Goal: Task Accomplishment & Management: Manage account settings

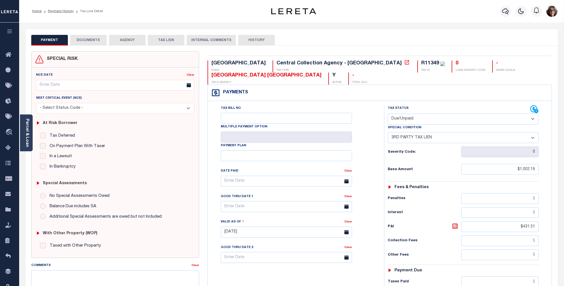
select select "DUE"
select select "20"
click at [11, 34] on icon "button" at bounding box center [9, 31] width 6 height 5
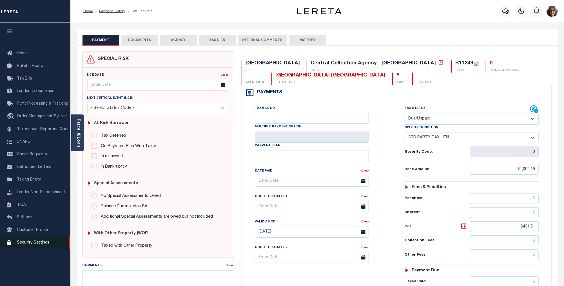
click at [31, 243] on span "Security Settings" at bounding box center [33, 243] width 32 height 4
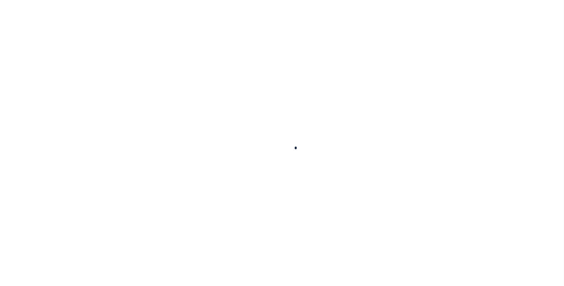
select select "100"
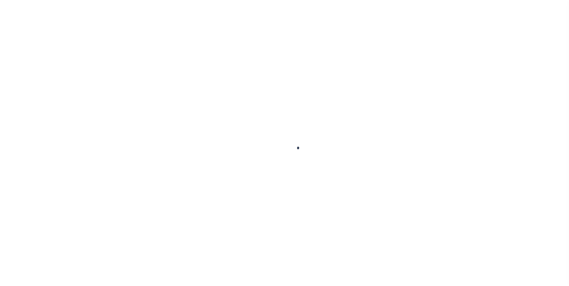
select select "100"
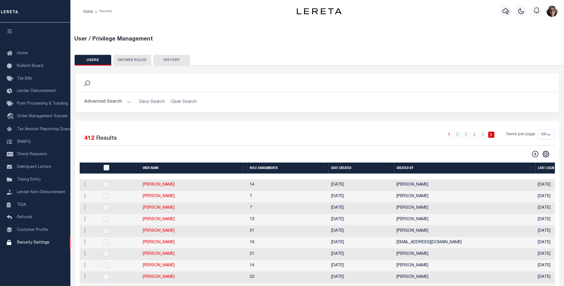
click at [125, 102] on button "Advanced Search" at bounding box center [107, 102] width 47 height 11
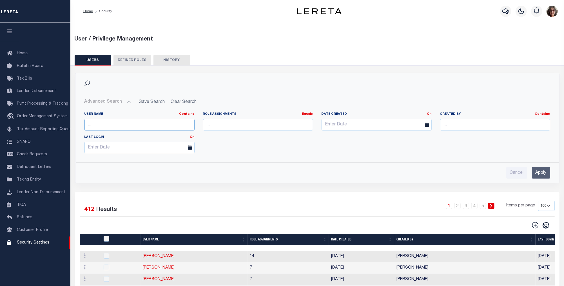
click at [104, 126] on input "text" at bounding box center [139, 125] width 110 height 12
click at [543, 175] on input "Apply" at bounding box center [541, 173] width 18 height 12
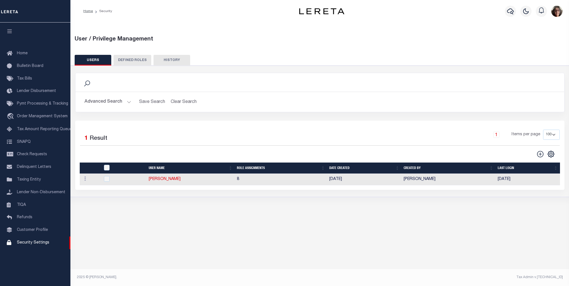
click at [127, 102] on button "Advanced Search" at bounding box center [107, 102] width 47 height 11
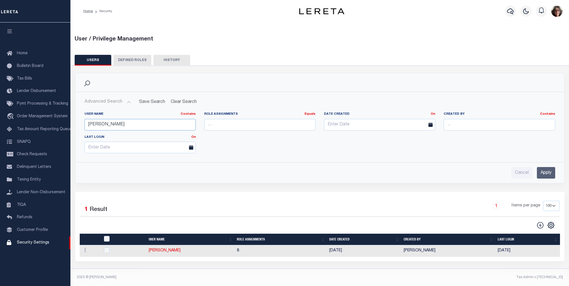
drag, startPoint x: 105, startPoint y: 124, endPoint x: 72, endPoint y: 122, distance: 33.3
click at [72, 122] on div "Search Advanced Search Save Search Clear Search UsersGridWrapper_dynamictable__…" at bounding box center [319, 132] width 497 height 119
type input "joh"
click at [551, 173] on input "Apply" at bounding box center [545, 173] width 18 height 12
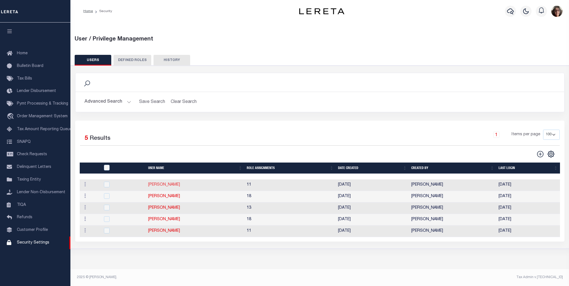
click at [167, 185] on link "[PERSON_NAME]" at bounding box center [164, 185] width 32 height 4
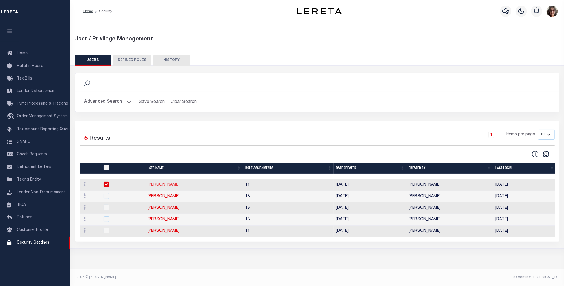
type input "Johnson,"
type input "Bailey"
type input "BJohnson1@lereta.net"
select select "PVQ"
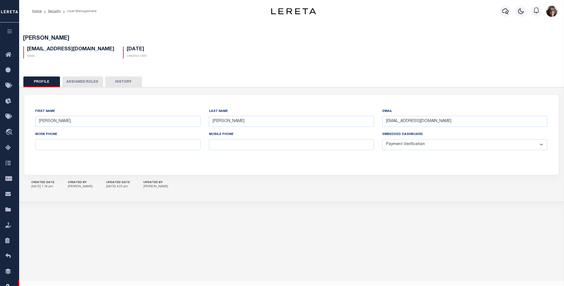
click at [84, 82] on button "Assigned Roles" at bounding box center [82, 82] width 41 height 11
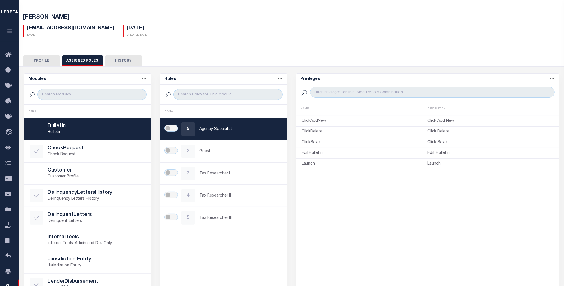
scroll to position [21, 0]
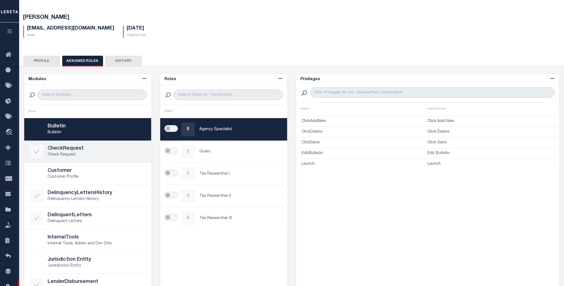
click at [55, 151] on h5 "CheckRequest" at bounding box center [97, 149] width 98 height 6
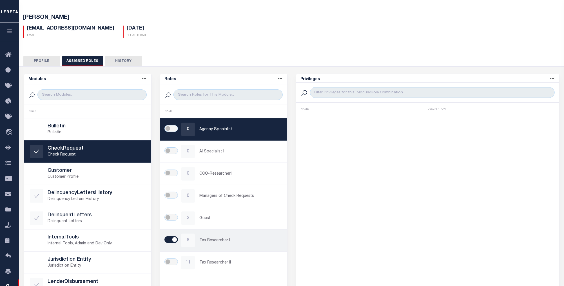
click at [214, 243] on p "Tax Researcher I" at bounding box center [240, 241] width 82 height 6
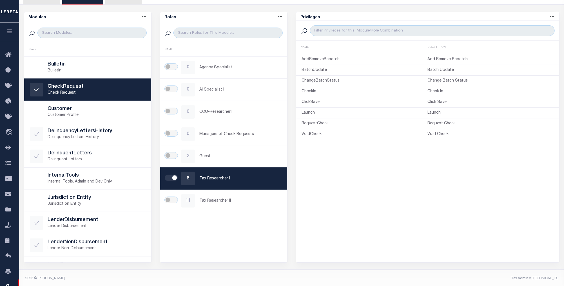
scroll to position [83, 0]
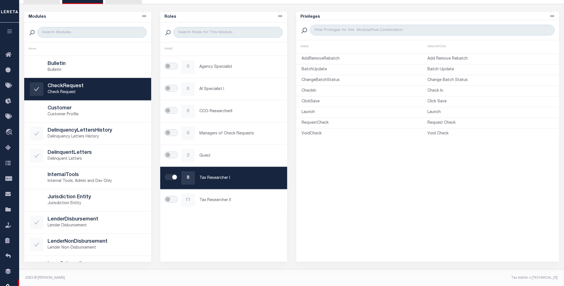
click at [222, 231] on div "Roles Name asc Name desc NAME 0 Agency Specialist 0 AI Specialist I 0 CCO-Resea…" at bounding box center [223, 136] width 127 height 251
click at [76, 50] on div "Name" at bounding box center [88, 49] width 118 height 4
click at [395, 234] on div "Privileges Name asc Name desc Description asc Description desc NAME DESCRIPTION…" at bounding box center [427, 136] width 263 height 251
click at [247, 225] on div "Roles Name asc Name desc NAME 0 Agency Specialist 0 AI Specialist I 0 CCO-Resea…" at bounding box center [223, 136] width 127 height 251
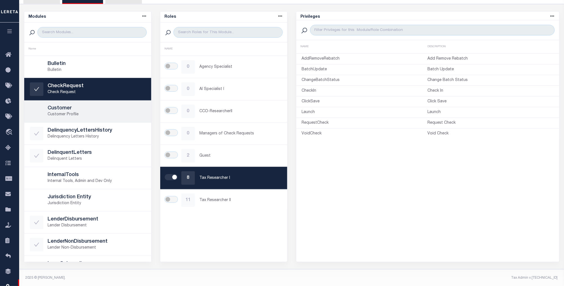
click at [54, 113] on p "Customer Profile" at bounding box center [97, 115] width 98 height 6
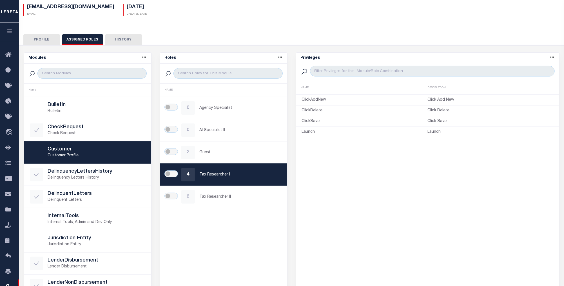
scroll to position [0, 0]
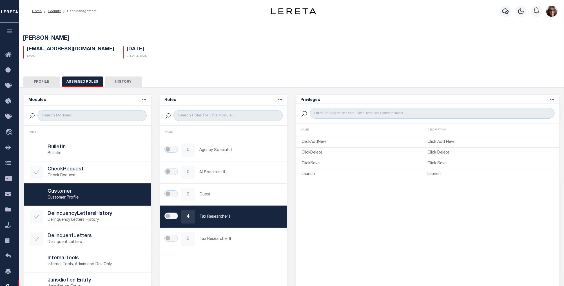
click at [38, 80] on button "Profile" at bounding box center [41, 82] width 37 height 11
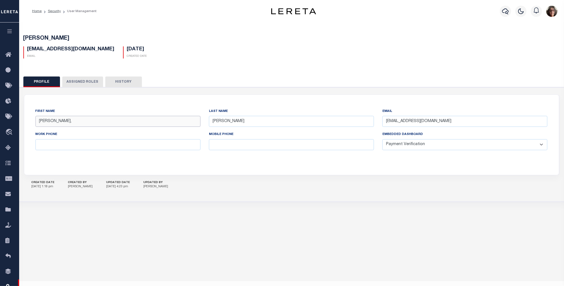
drag, startPoint x: 76, startPoint y: 122, endPoint x: -4, endPoint y: 116, distance: 80.4
click at [0, 116] on html "Home Security User Management Profile" at bounding box center [282, 149] width 564 height 298
click at [57, 124] on input "Johnson," at bounding box center [117, 121] width 165 height 11
drag, startPoint x: 58, startPoint y: 120, endPoint x: 35, endPoint y: 120, distance: 23.4
click at [35, 120] on div "First Name Johnson," at bounding box center [117, 119] width 173 height 23
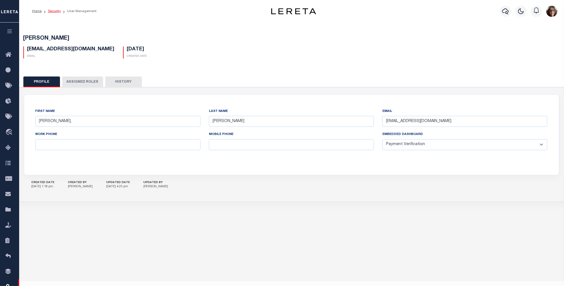
click at [55, 11] on link "Security" at bounding box center [54, 11] width 13 height 3
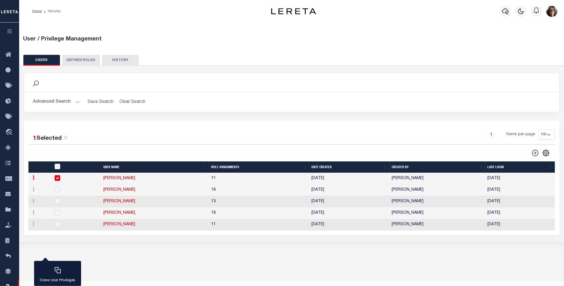
click at [78, 101] on button "Advanced Search" at bounding box center [56, 102] width 47 height 11
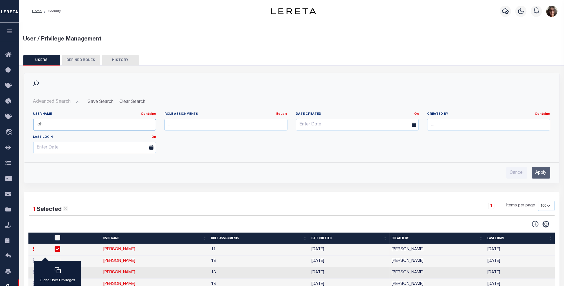
drag, startPoint x: 49, startPoint y: 127, endPoint x: 26, endPoint y: 124, distance: 22.4
click at [26, 124] on div "User Name Contains Contains Is joh Role Assignments Equals Equals Is Not Equal …" at bounding box center [291, 133] width 534 height 50
type input "[PERSON_NAME]"
click at [542, 173] on input "Apply" at bounding box center [541, 173] width 18 height 12
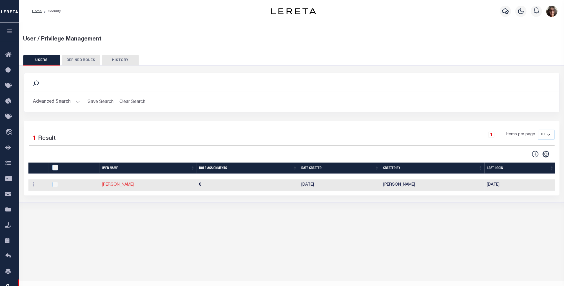
click at [118, 187] on link "[PERSON_NAME]" at bounding box center [118, 185] width 32 height 4
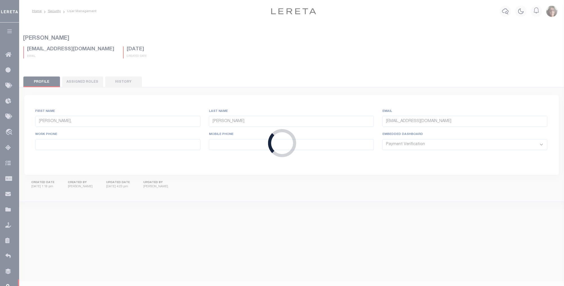
type input "Wright,"
type input "Shaletha"
type input "SWright@lereta.net"
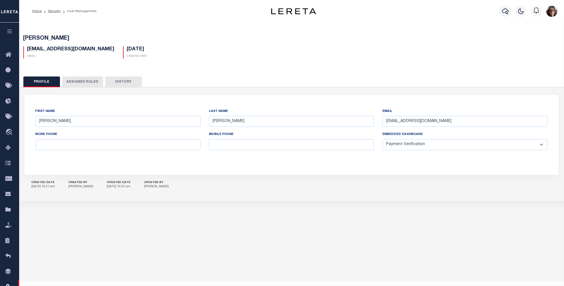
click at [74, 80] on button "Assigned Roles" at bounding box center [82, 82] width 41 height 11
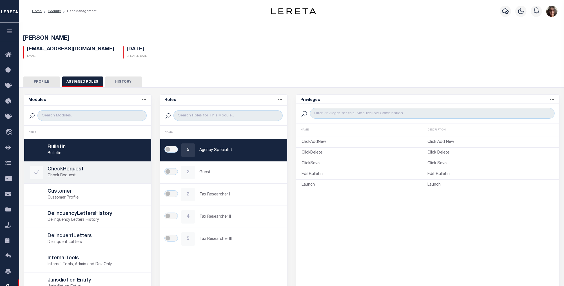
click at [64, 173] on p "Check Request" at bounding box center [97, 176] width 98 height 6
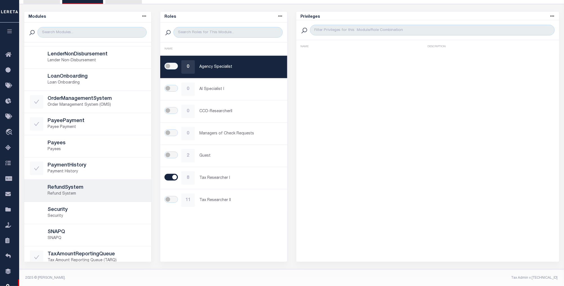
scroll to position [219, 0]
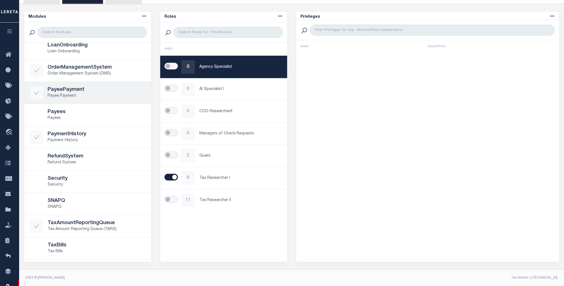
click at [84, 93] on p "Payee Payment" at bounding box center [97, 96] width 98 height 6
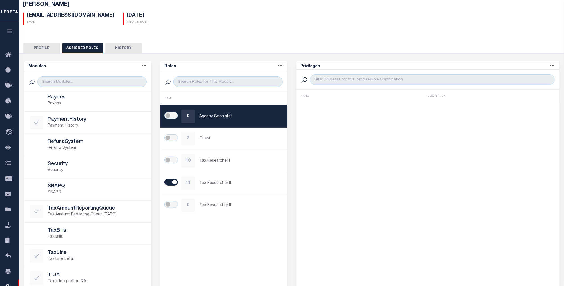
scroll to position [0, 0]
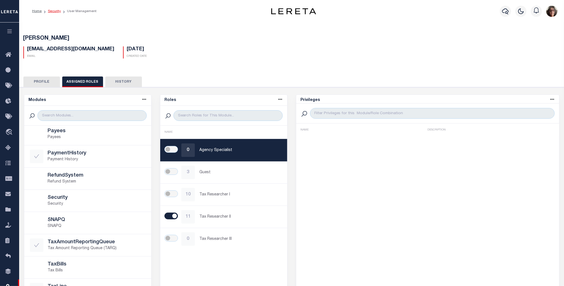
click at [58, 12] on link "Security" at bounding box center [54, 11] width 13 height 3
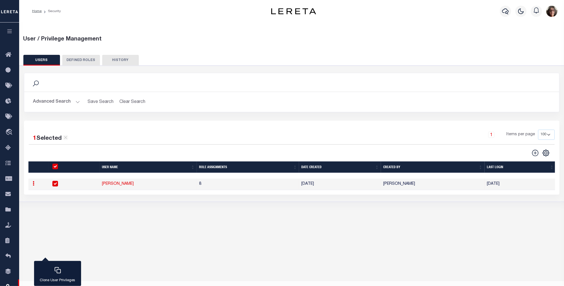
click at [77, 100] on button "Advanced Search" at bounding box center [56, 102] width 47 height 11
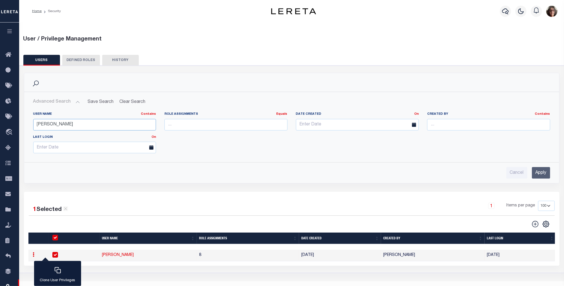
drag, startPoint x: 60, startPoint y: 126, endPoint x: 24, endPoint y: 125, distance: 36.1
click at [24, 125] on div "Advanced Search Save Search Clear Search UsersGridWrapper_dynamictable_____Defa…" at bounding box center [291, 137] width 535 height 91
type input "joh"
click at [538, 173] on input "Apply" at bounding box center [541, 173] width 18 height 12
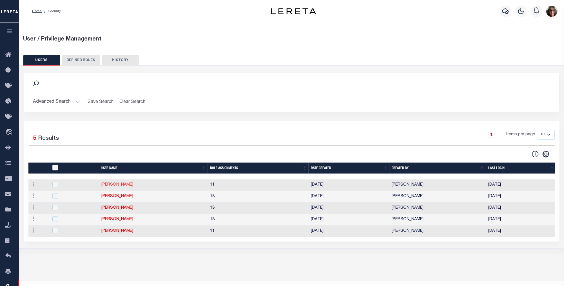
click at [110, 187] on link "[PERSON_NAME]" at bounding box center [117, 185] width 32 height 4
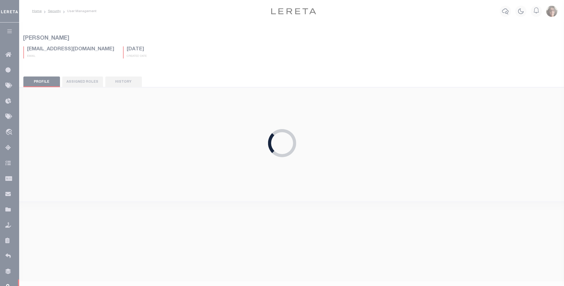
type input "Johnson,"
type input "Bailey"
type input "BJohnson1@lereta.net"
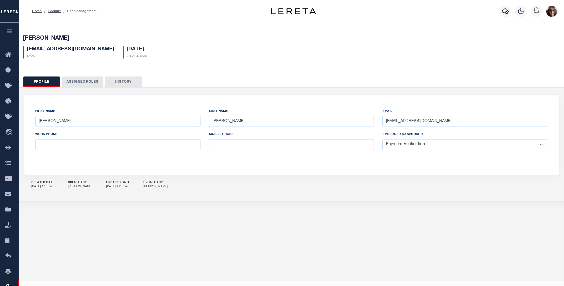
click at [77, 81] on button "Assigned Roles" at bounding box center [82, 82] width 41 height 11
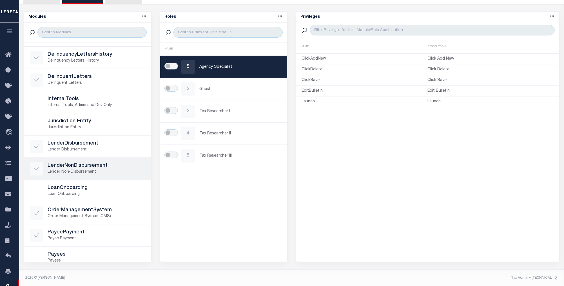
scroll to position [65, 0]
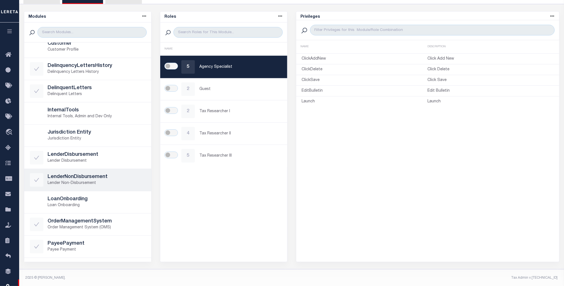
click at [36, 181] on icon at bounding box center [36, 180] width 5 height 4
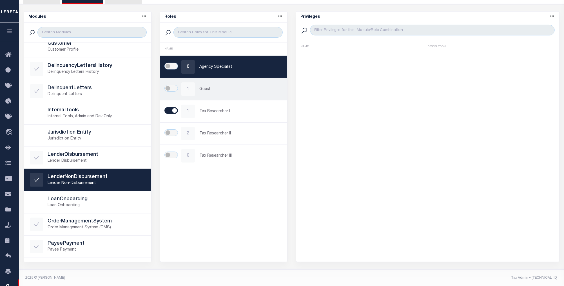
click at [204, 90] on p "Guest" at bounding box center [240, 89] width 82 height 6
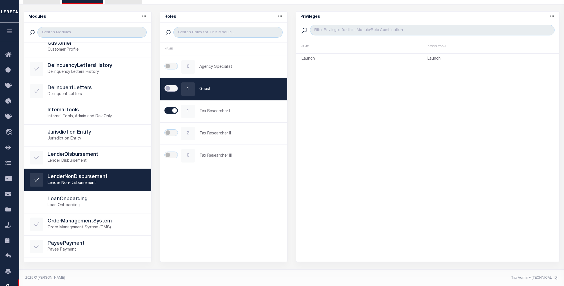
click at [174, 88] on input "checkbox" at bounding box center [171, 88] width 14 height 7
checkbox input "true"
click at [232, 238] on div "Roles Name asc Name desc NAME 0 Agency Specialist 1 Guest 1 Tax Researcher I 2 …" at bounding box center [223, 136] width 127 height 251
click at [38, 180] on icon at bounding box center [36, 180] width 6 height 6
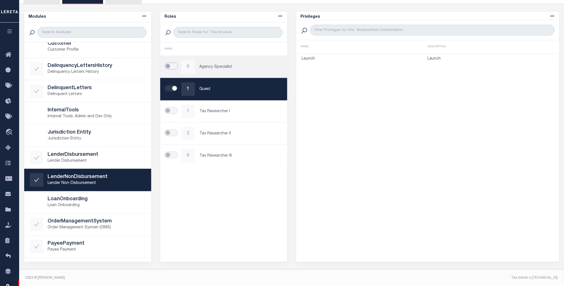
click at [172, 66] on input "checkbox" at bounding box center [171, 66] width 14 height 7
checkbox input "true"
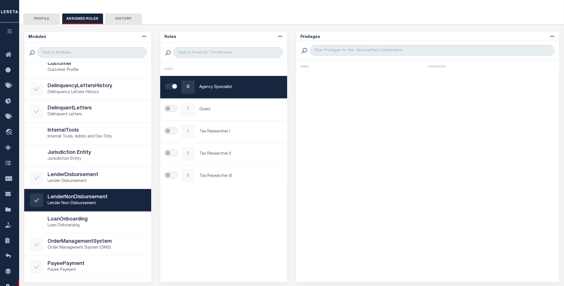
scroll to position [52, 0]
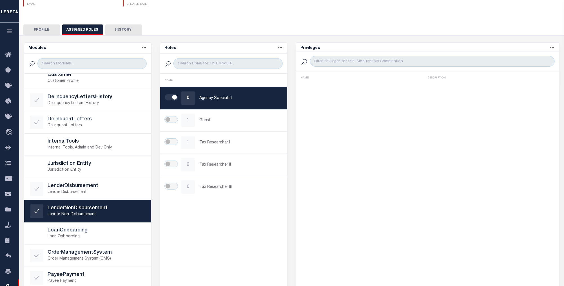
click at [218, 230] on div "Roles Name asc Name desc NAME 0 Agency Specialist 1 Guest 1 Tax Researcher I 2 …" at bounding box center [223, 167] width 127 height 251
click at [37, 212] on icon at bounding box center [36, 211] width 5 height 4
click at [379, 224] on div "Privileges Name asc Name desc Description asc Description desc NAME DESCRIPTION" at bounding box center [427, 167] width 263 height 251
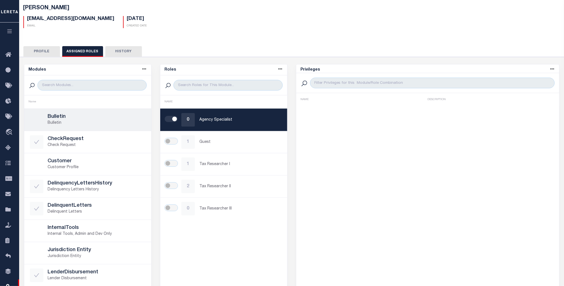
scroll to position [21, 0]
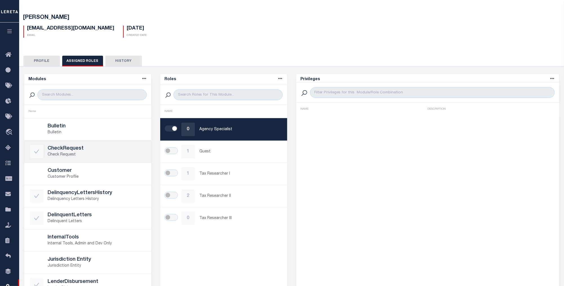
click at [63, 149] on h5 "CheckRequest" at bounding box center [97, 149] width 98 height 6
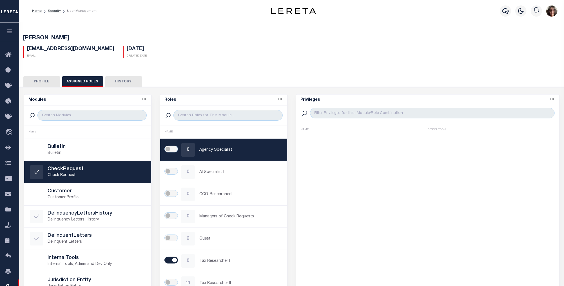
scroll to position [0, 0]
click at [48, 81] on button "Profile" at bounding box center [41, 82] width 37 height 11
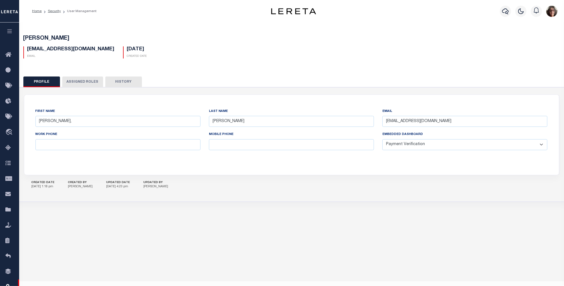
click at [82, 82] on button "Assigned Roles" at bounding box center [82, 82] width 41 height 11
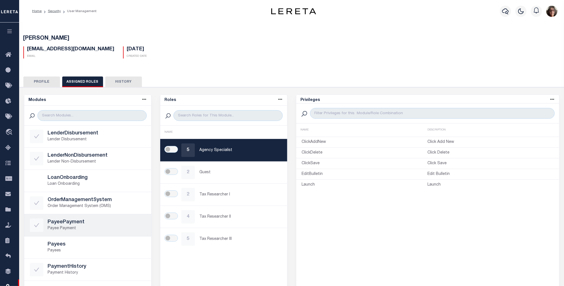
scroll to position [187, 0]
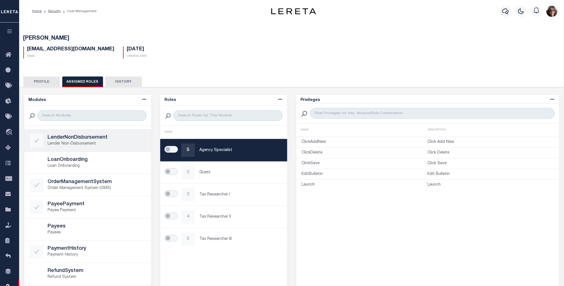
click at [86, 138] on h5 "LenderNonDisbursement" at bounding box center [97, 138] width 98 height 6
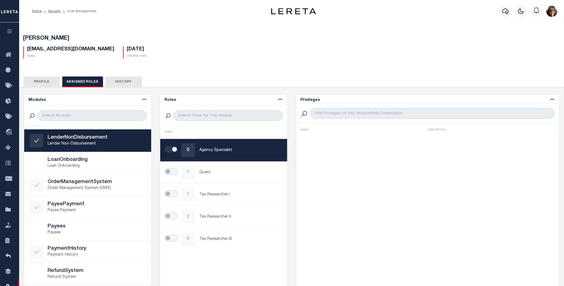
click at [60, 141] on p "Lender Non-Disbursement" at bounding box center [97, 144] width 98 height 6
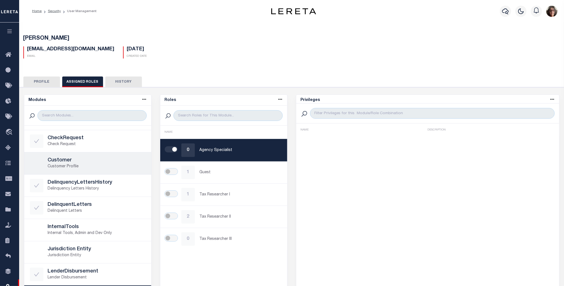
scroll to position [0, 0]
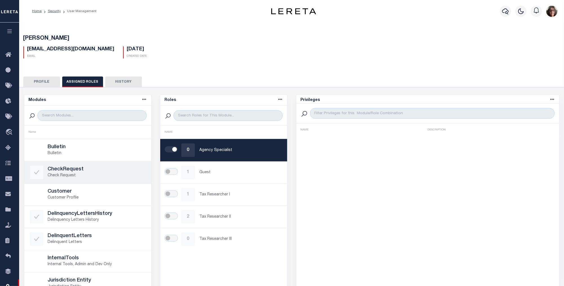
click at [57, 172] on h5 "CheckRequest" at bounding box center [97, 170] width 98 height 6
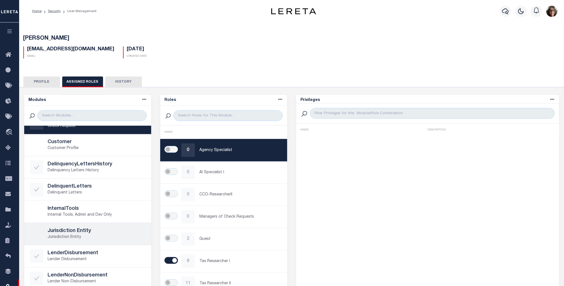
scroll to position [62, 0]
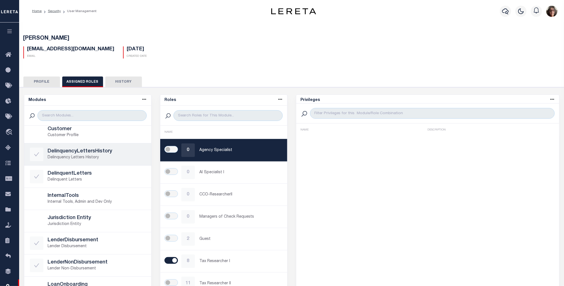
click at [37, 155] on icon at bounding box center [36, 154] width 6 height 6
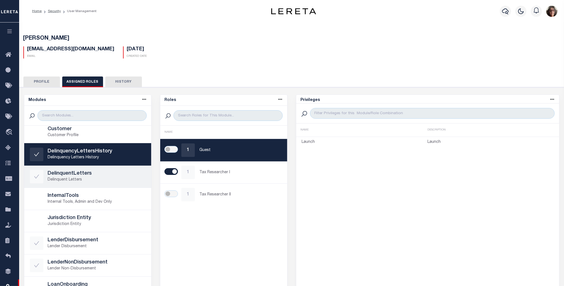
click at [36, 175] on icon at bounding box center [36, 177] width 6 height 6
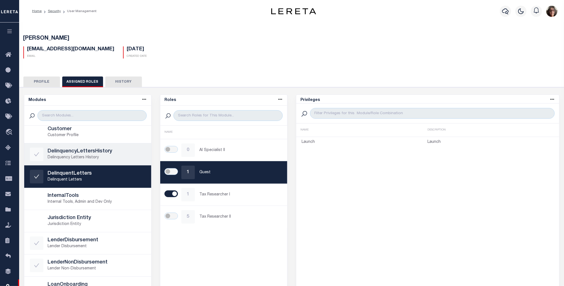
click at [37, 154] on icon at bounding box center [36, 155] width 5 height 4
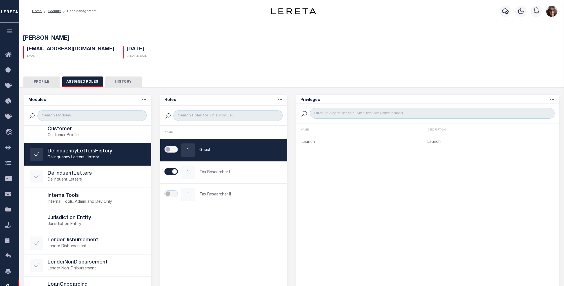
click at [168, 148] on input "checkbox" at bounding box center [171, 149] width 14 height 7
checkbox input "true"
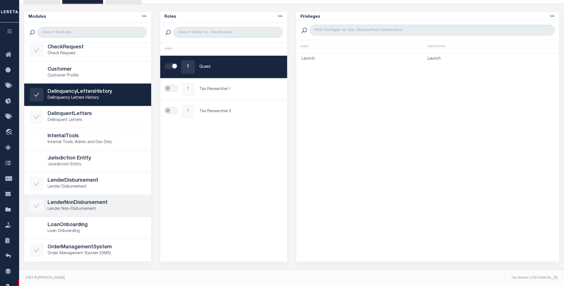
scroll to position [0, 0]
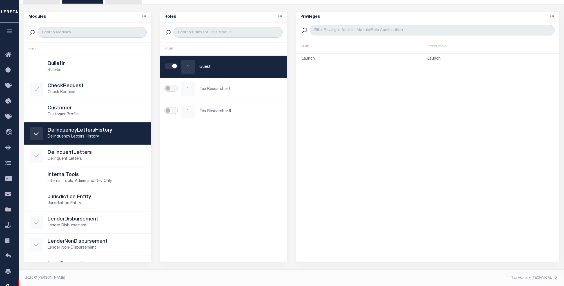
click at [247, 167] on div "Roles Name asc Name desc NAME 1 Guest 1 Tax Researcher I 1 Tax Researcher II" at bounding box center [223, 136] width 127 height 251
click at [180, 124] on div "Roles Name asc Name desc NAME 1 Guest 1 Tax Researcher I 1 Tax Researcher II" at bounding box center [223, 136] width 127 height 251
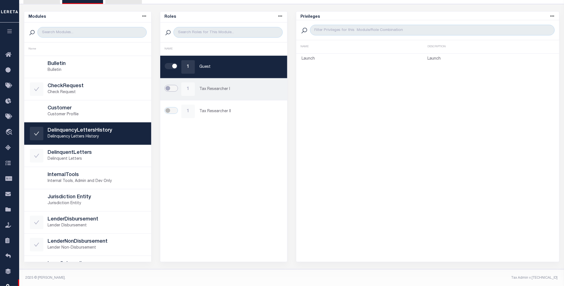
click at [175, 90] on input "checkbox" at bounding box center [171, 88] width 14 height 7
checkbox input "true"
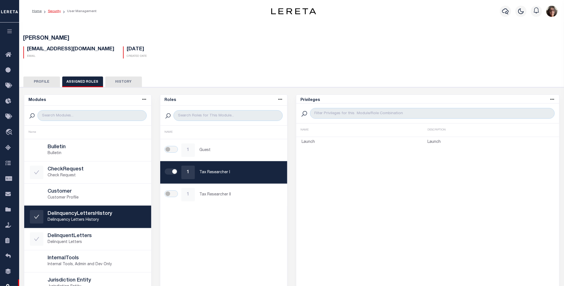
click at [51, 10] on link "Security" at bounding box center [54, 11] width 13 height 3
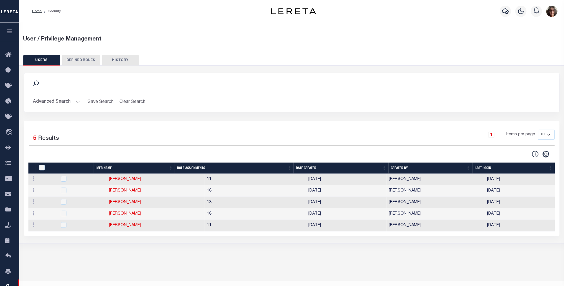
click at [77, 102] on button "Advanced Search" at bounding box center [56, 102] width 47 height 11
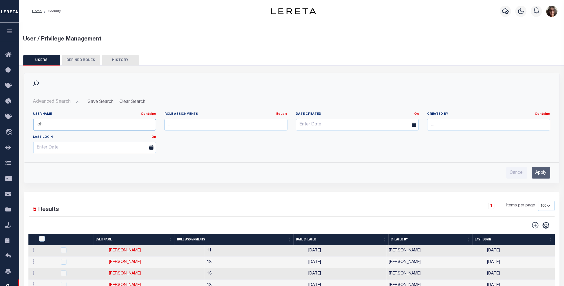
drag, startPoint x: 54, startPoint y: 125, endPoint x: 20, endPoint y: 122, distance: 33.7
click at [22, 122] on div "Search Advanced Search Save Search Clear Search UsersGridWrapper_dynamictable__…" at bounding box center [292, 132] width 544 height 119
type input "her"
click at [542, 175] on input "Apply" at bounding box center [541, 173] width 18 height 12
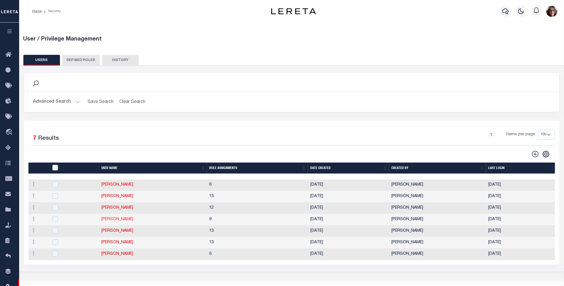
click at [110, 221] on link "[PERSON_NAME]" at bounding box center [117, 220] width 32 height 4
type input "Hernandez,"
type input "Araceli"
type input "ahernandez@lereta.net"
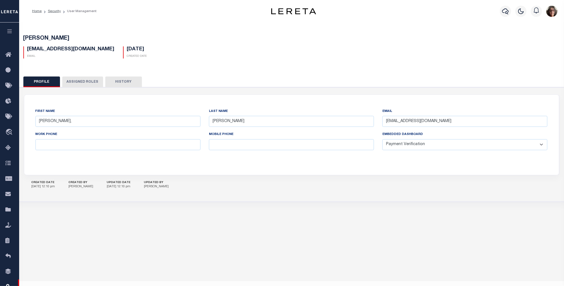
click at [77, 82] on button "Assigned Roles" at bounding box center [82, 82] width 41 height 11
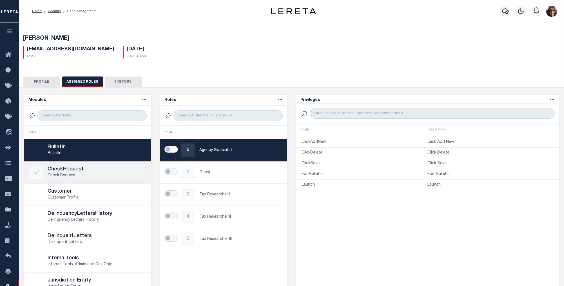
click at [63, 173] on p "Check Request" at bounding box center [97, 176] width 98 height 6
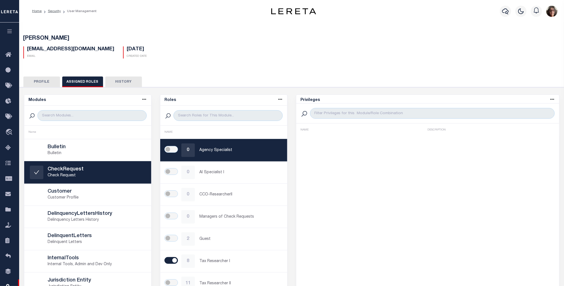
click at [43, 82] on button "Profile" at bounding box center [41, 82] width 37 height 11
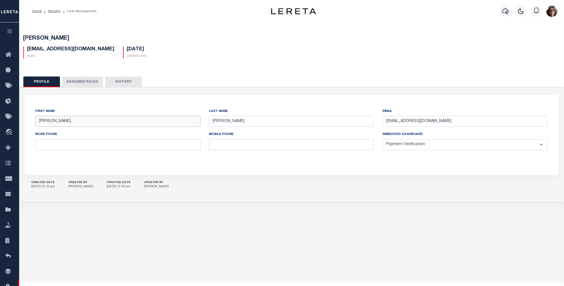
drag, startPoint x: 65, startPoint y: 120, endPoint x: 23, endPoint y: 122, distance: 41.4
click at [24, 122] on div "First Name Hernandez, Last Name Araceli Email ahernandez@lereta.net Work Phone …" at bounding box center [291, 135] width 535 height 81
click at [53, 12] on link "Security" at bounding box center [54, 11] width 13 height 3
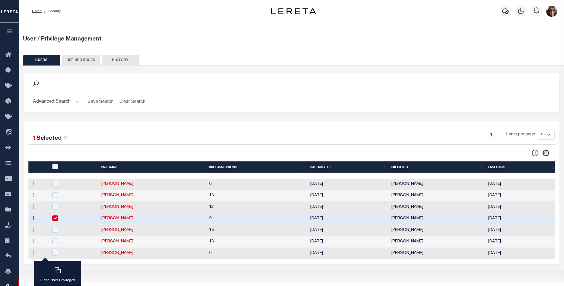
click at [75, 102] on button "Advanced Search" at bounding box center [56, 102] width 47 height 11
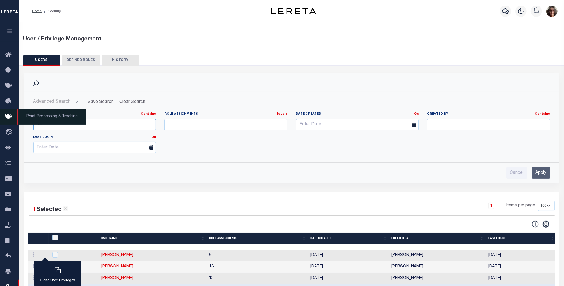
drag, startPoint x: 49, startPoint y: 124, endPoint x: 17, endPoint y: 123, distance: 32.4
click at [17, 123] on div "Home Security" at bounding box center [282, 180] width 564 height 360
type input "lucky"
click at [538, 174] on input "Apply" at bounding box center [541, 173] width 18 height 12
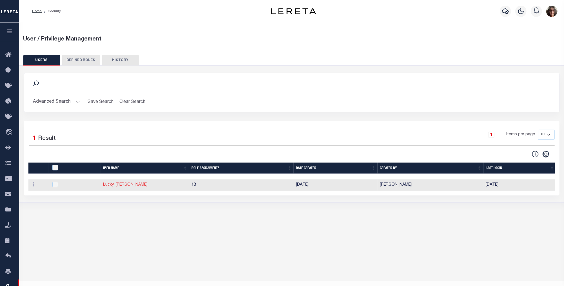
click at [111, 187] on link "Lucky, [PERSON_NAME]" at bounding box center [125, 185] width 44 height 4
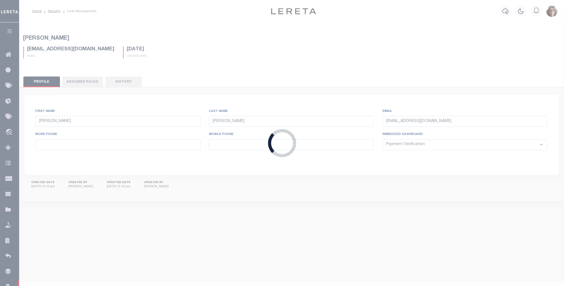
type input "Lucky,"
type input "JoEllen"
type input "JLucky@lereta.net"
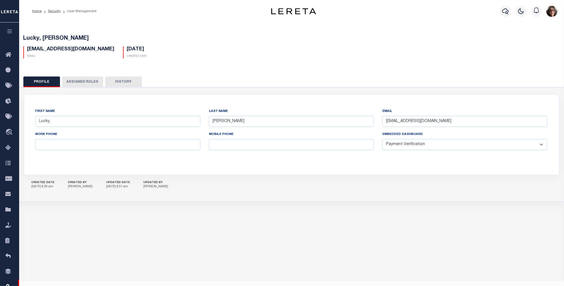
click at [80, 82] on button "Assigned Roles" at bounding box center [82, 82] width 41 height 11
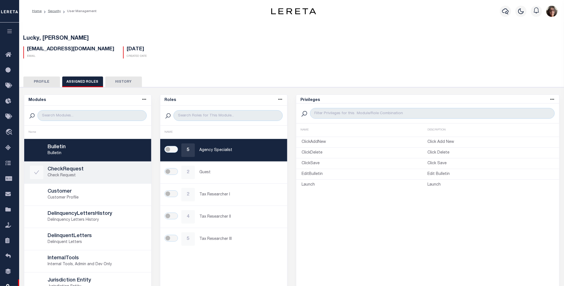
click at [65, 172] on h5 "CheckRequest" at bounding box center [97, 170] width 98 height 6
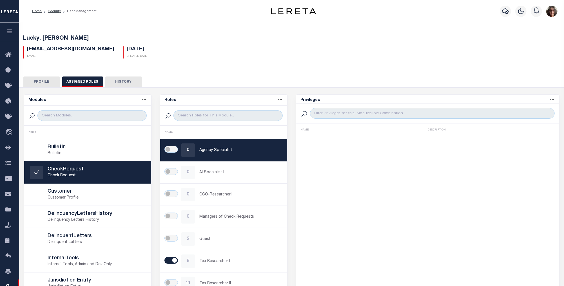
click at [45, 82] on button "Profile" at bounding box center [41, 82] width 37 height 11
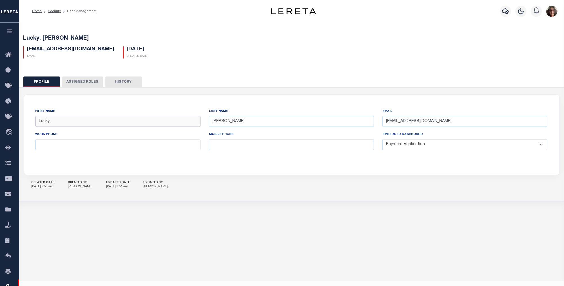
drag, startPoint x: 54, startPoint y: 122, endPoint x: 32, endPoint y: 121, distance: 22.5
click at [32, 121] on div "First Name Lucky," at bounding box center [117, 119] width 173 height 23
click at [55, 10] on link "Security" at bounding box center [54, 11] width 13 height 3
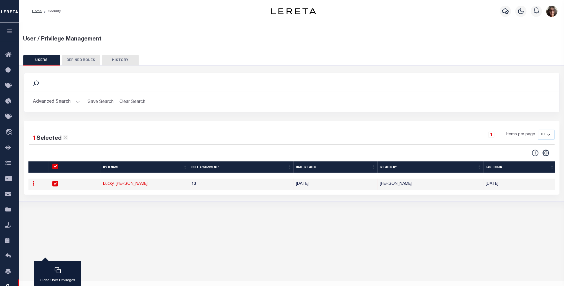
click at [77, 100] on button "Advanced Search" at bounding box center [56, 102] width 47 height 11
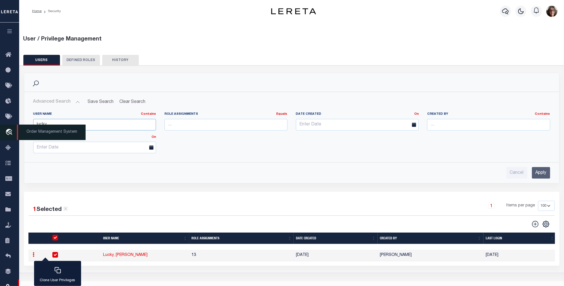
drag, startPoint x: 51, startPoint y: 125, endPoint x: 18, endPoint y: 125, distance: 33.2
click at [18, 125] on div "Home Security" at bounding box center [282, 145] width 564 height 290
type input "[PERSON_NAME]"
click at [537, 175] on input "Apply" at bounding box center [541, 173] width 18 height 12
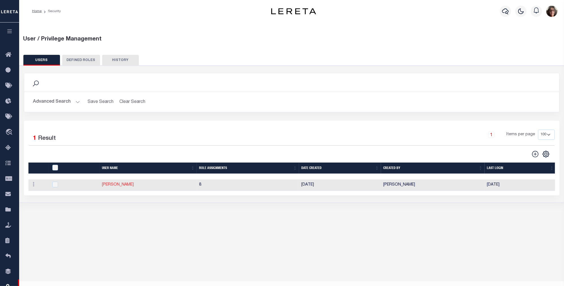
click at [111, 186] on link "[PERSON_NAME]" at bounding box center [118, 185] width 32 height 4
type input "Wright,"
type input "Shaletha"
type input "SWright@lereta.net"
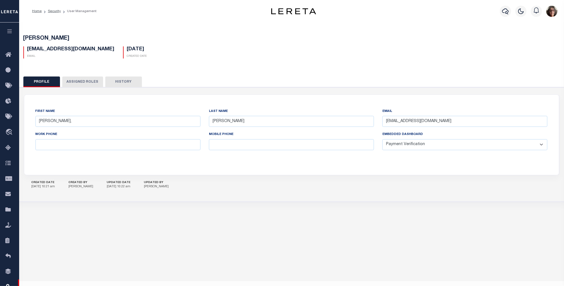
click at [77, 80] on button "Assigned Roles" at bounding box center [82, 82] width 41 height 11
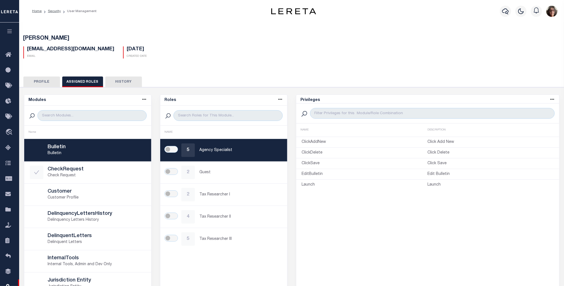
click at [38, 80] on button "Profile" at bounding box center [41, 82] width 37 height 11
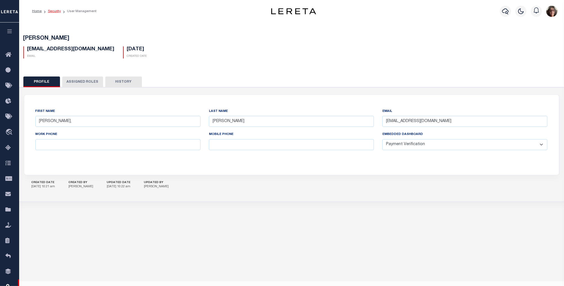
click at [55, 12] on link "Security" at bounding box center [54, 11] width 13 height 3
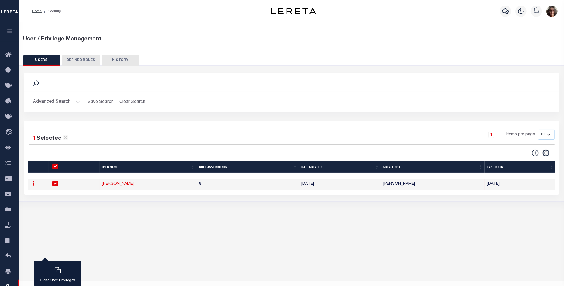
click at [32, 186] on link at bounding box center [34, 184] width 6 height 5
click at [103, 209] on div "User / Privilege Management USERS DEFINED ROLES HISTORY Is 1" at bounding box center [291, 121] width 545 height 197
click at [43, 60] on button "USERS" at bounding box center [41, 60] width 37 height 11
click at [77, 101] on button "Advanced Search" at bounding box center [56, 102] width 47 height 11
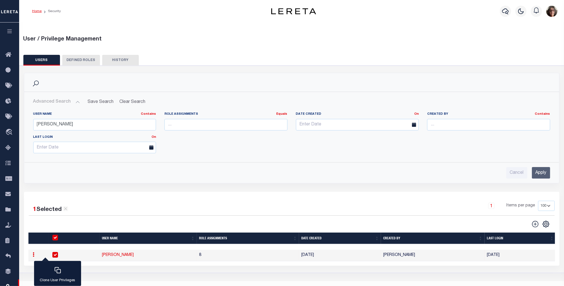
click at [36, 10] on link "Home" at bounding box center [37, 11] width 10 height 3
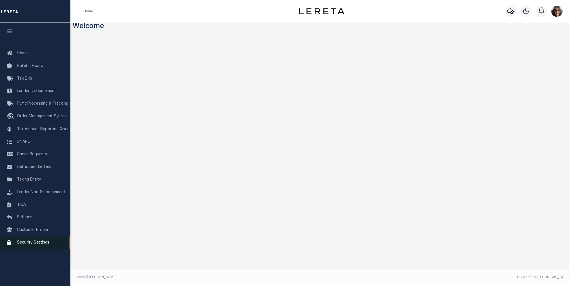
click at [32, 245] on span "Security Settings" at bounding box center [33, 243] width 32 height 4
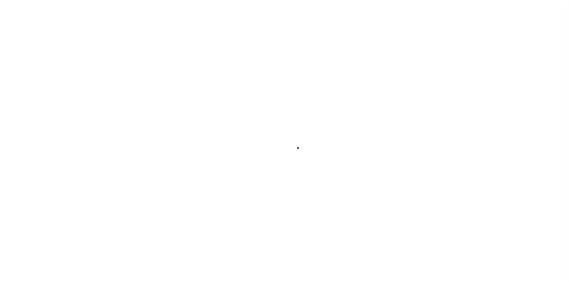
select select "100"
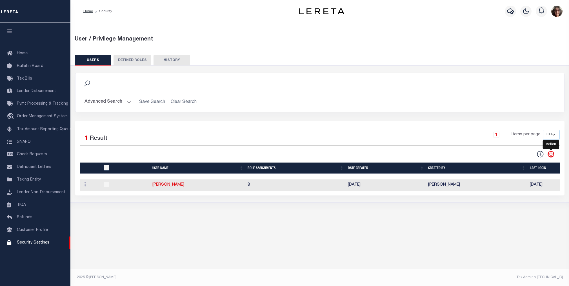
click at [549, 155] on icon "" at bounding box center [550, 154] width 7 height 7
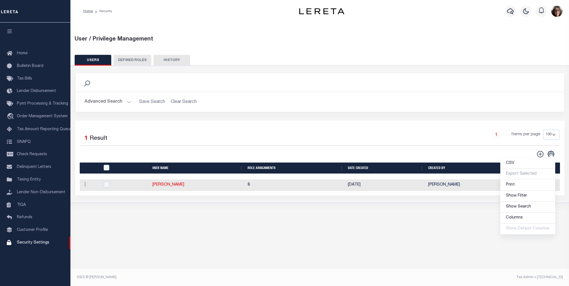
click at [480, 146] on div "Selected 1 Result 1 Items per page 50 100 150 200" at bounding box center [319, 144] width 488 height 28
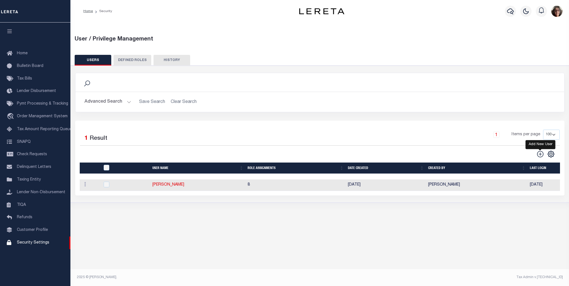
click at [540, 155] on icon "" at bounding box center [539, 154] width 7 height 7
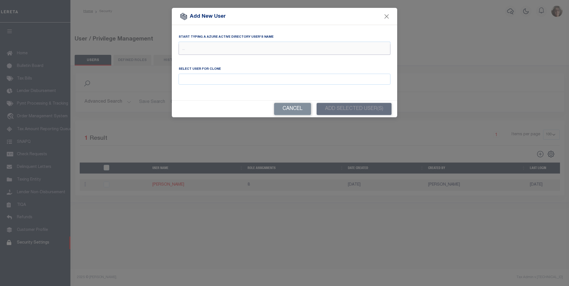
click at [188, 48] on input "text" at bounding box center [284, 49] width 212 height 11
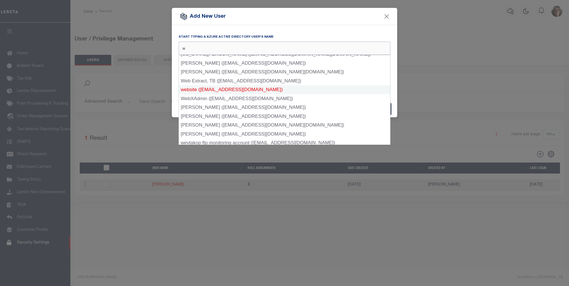
scroll to position [125, 0]
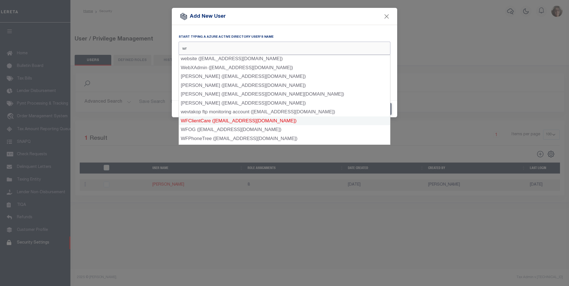
type input "wri"
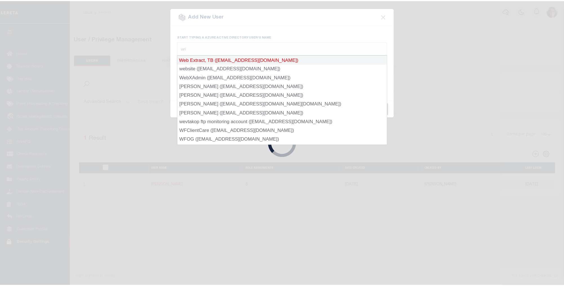
scroll to position [0, 0]
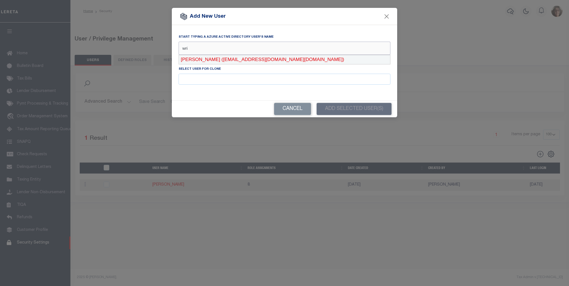
click at [223, 58] on div "[PERSON_NAME] ([EMAIL_ADDRESS][DOMAIN_NAME][DOMAIN_NAME])" at bounding box center [284, 59] width 211 height 9
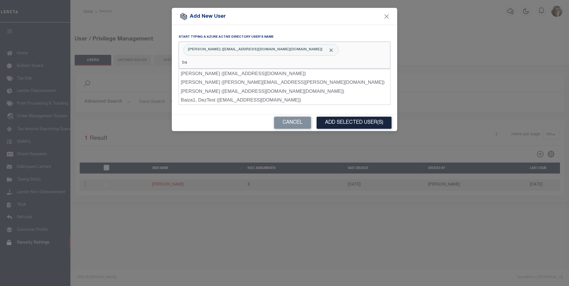
type input "b"
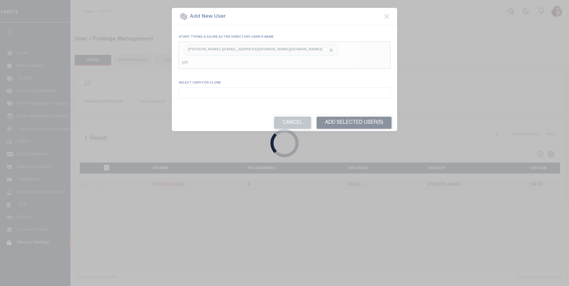
type input "[PERSON_NAME]"
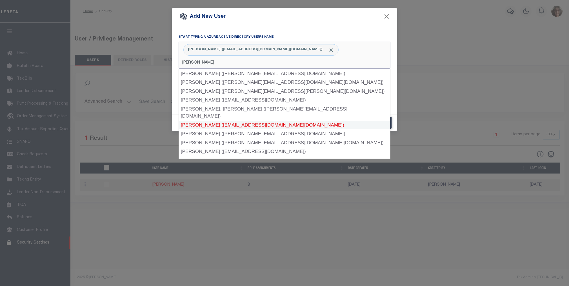
click at [234, 121] on div "[PERSON_NAME] ([EMAIL_ADDRESS][DOMAIN_NAME][DOMAIN_NAME])" at bounding box center [284, 125] width 211 height 9
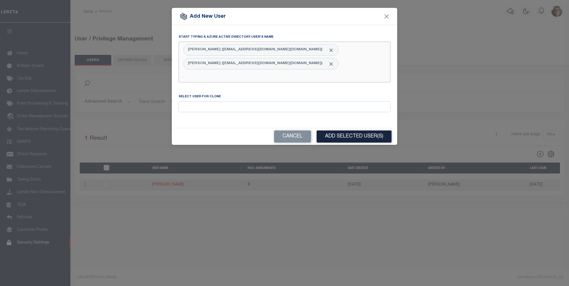
type input "a"
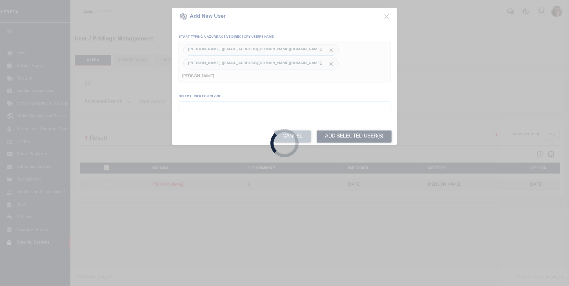
type input "herna"
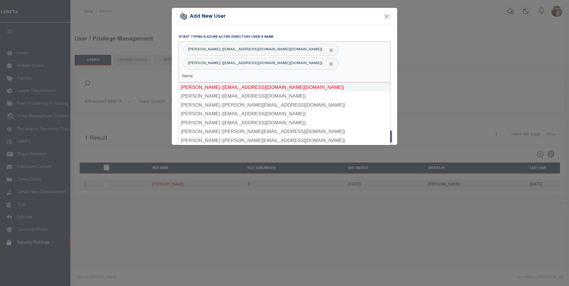
click at [212, 88] on div "[PERSON_NAME] ([EMAIL_ADDRESS][DOMAIN_NAME][DOMAIN_NAME])" at bounding box center [284, 87] width 211 height 9
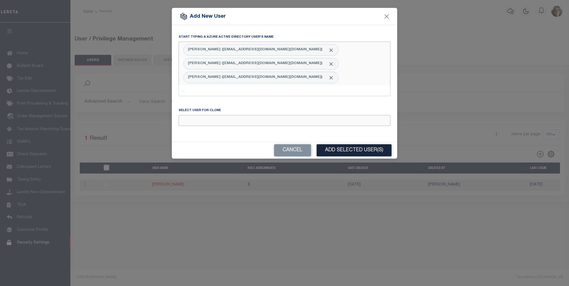
click at [193, 122] on input "Email" at bounding box center [284, 120] width 212 height 11
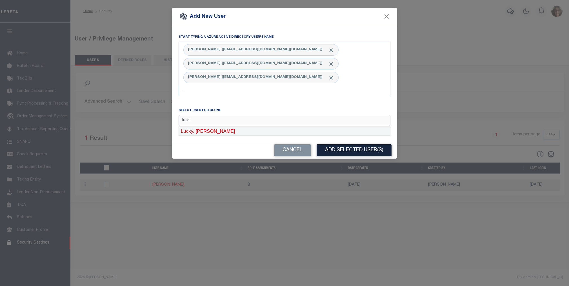
click at [198, 131] on div "Lucky, [PERSON_NAME]" at bounding box center [284, 131] width 211 height 9
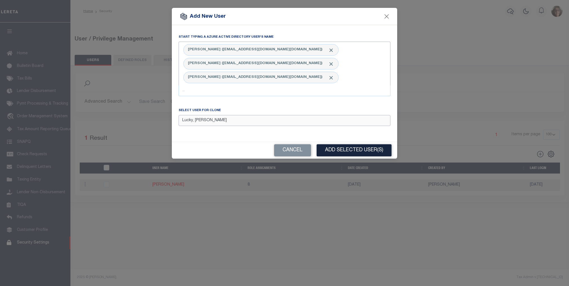
click at [224, 123] on input "Lucky, [PERSON_NAME]" at bounding box center [284, 120] width 212 height 11
type input "Lucky, [PERSON_NAME]"
click at [299, 153] on button "Cancel" at bounding box center [292, 150] width 37 height 12
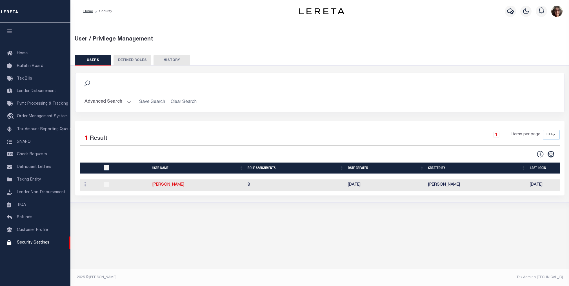
click at [106, 187] on input "checkbox" at bounding box center [107, 185] width 6 height 6
checkbox input "true"
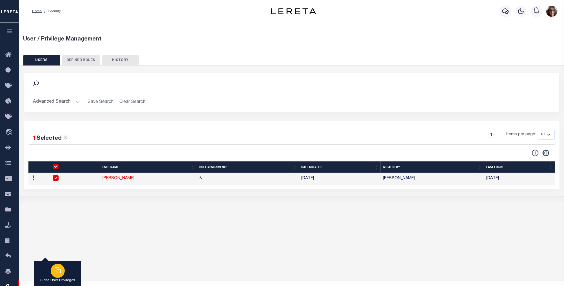
click at [57, 273] on rect "button" at bounding box center [59, 272] width 4 height 4
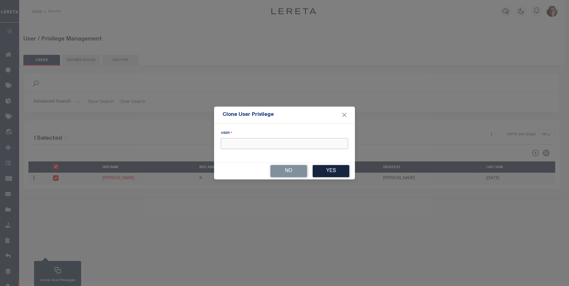
click at [229, 144] on input "text" at bounding box center [284, 143] width 127 height 11
click at [232, 155] on div "Lucky, [PERSON_NAME]" at bounding box center [284, 154] width 127 height 9
type input "Lucky, [PERSON_NAME]"
click at [332, 174] on button "Yes" at bounding box center [330, 171] width 37 height 12
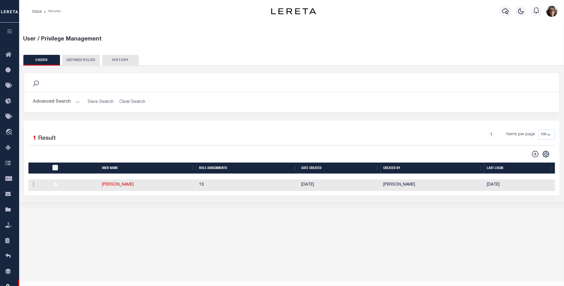
click at [75, 103] on button "Advanced Search" at bounding box center [56, 102] width 47 height 11
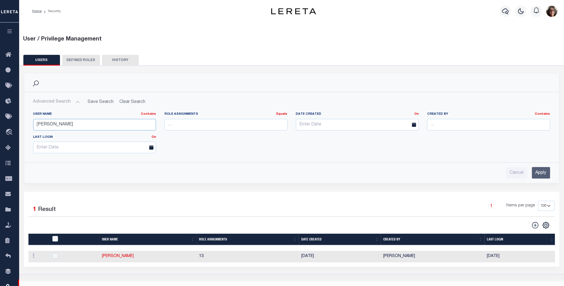
drag, startPoint x: 52, startPoint y: 125, endPoint x: 26, endPoint y: 123, distance: 25.7
click at [26, 123] on div "User Name Contains Contains Is [PERSON_NAME] Role Assignments Equals Equals Is …" at bounding box center [291, 133] width 534 height 50
type input "[PERSON_NAME]"
click at [544, 173] on input "Apply" at bounding box center [541, 173] width 18 height 12
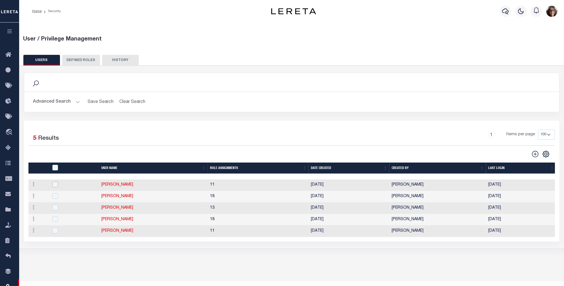
click at [55, 186] on input "checkbox" at bounding box center [55, 185] width 6 height 6
checkbox input "true"
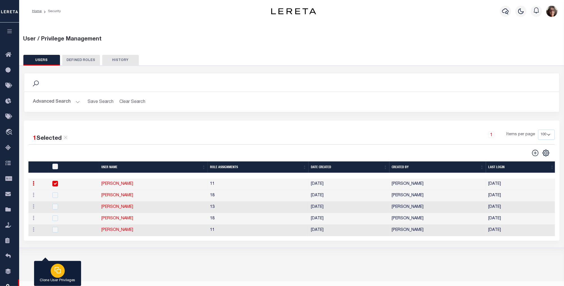
click at [58, 279] on p "Clone User Privileges" at bounding box center [57, 281] width 35 height 6
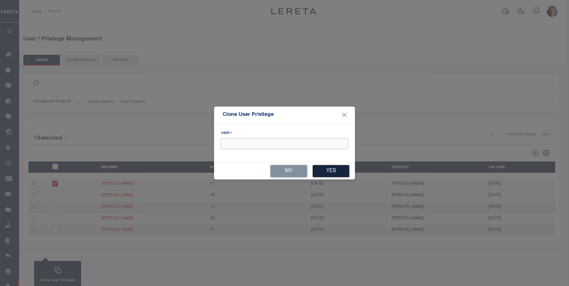
click at [247, 147] on input "text" at bounding box center [284, 143] width 127 height 11
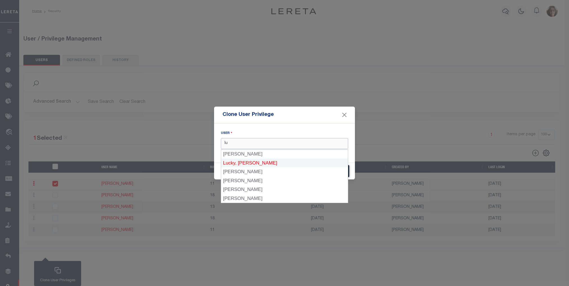
click at [240, 163] on div "Lucky, [PERSON_NAME]" at bounding box center [284, 163] width 127 height 9
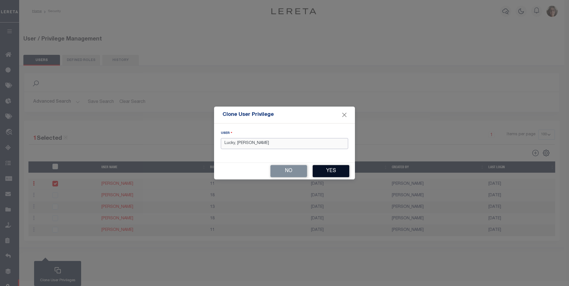
type input "Lucky, [PERSON_NAME]"
click at [333, 172] on button "Yes" at bounding box center [330, 171] width 37 height 12
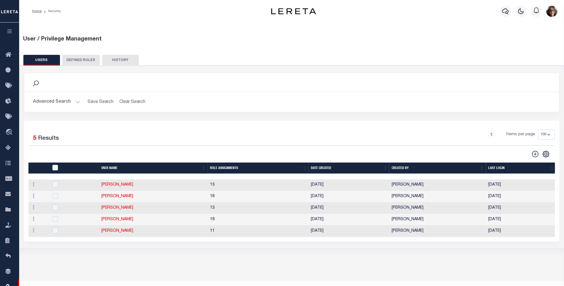
click at [76, 101] on button "Advanced Search" at bounding box center [56, 102] width 47 height 11
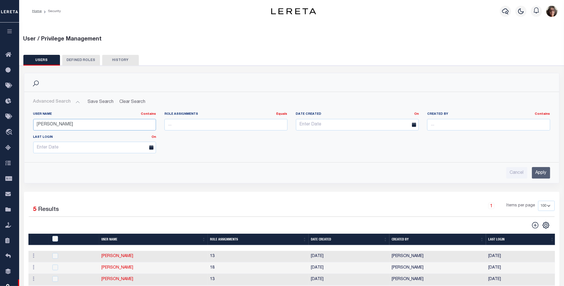
drag, startPoint x: 57, startPoint y: 124, endPoint x: 21, endPoint y: 122, distance: 35.8
click at [21, 122] on div "Search Advanced Search Save Search Clear Search UsersGridWrapper_dynamictable__…" at bounding box center [292, 132] width 544 height 119
type input "[PERSON_NAME]"
click at [540, 175] on input "Apply" at bounding box center [541, 173] width 18 height 12
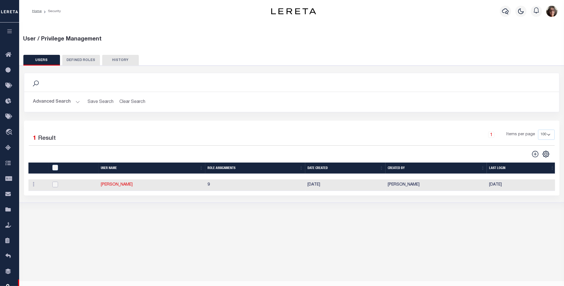
click at [54, 186] on input "checkbox" at bounding box center [55, 185] width 6 height 6
checkbox input "true"
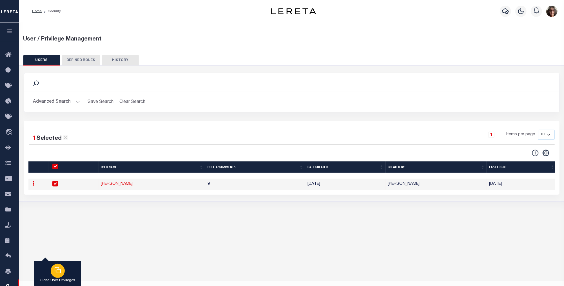
click at [57, 273] on rect "button" at bounding box center [59, 272] width 4 height 4
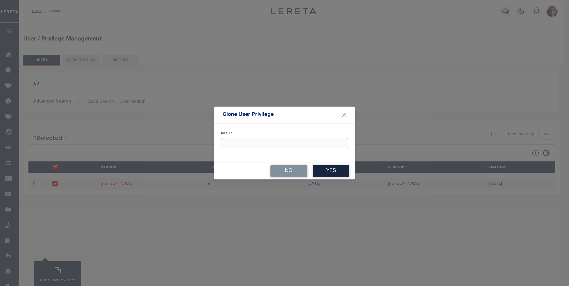
click at [236, 144] on input "text" at bounding box center [284, 143] width 127 height 11
click at [236, 154] on div "Lucky, [PERSON_NAME]" at bounding box center [284, 154] width 127 height 9
type input "Lucky, [PERSON_NAME]"
click at [330, 173] on button "Yes" at bounding box center [330, 171] width 37 height 12
